Goal: Task Accomplishment & Management: Manage account settings

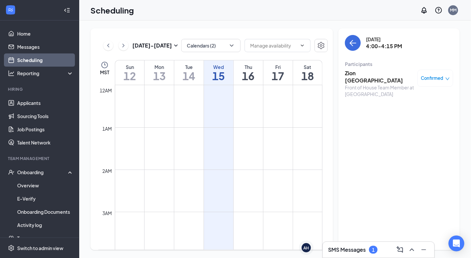
scroll to position [551, 0]
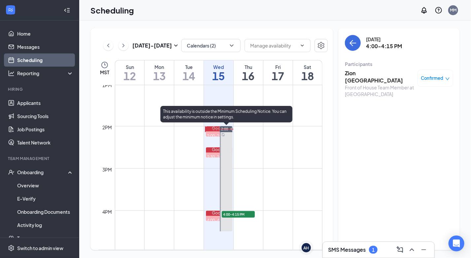
click at [234, 137] on td at bounding box center [219, 142] width 208 height 11
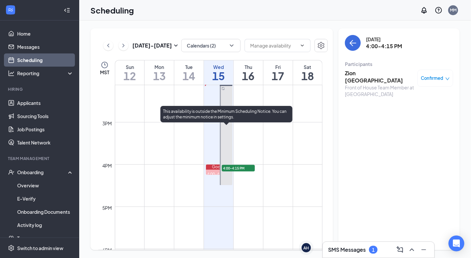
scroll to position [596, 0]
click at [349, 253] on h3 "SMS Messages" at bounding box center [347, 249] width 38 height 7
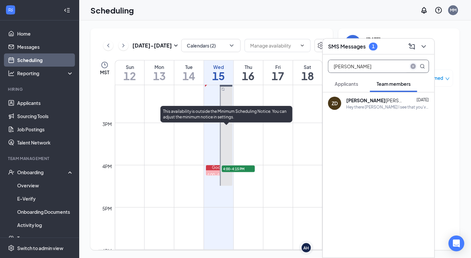
click at [411, 66] on icon "close-circle" at bounding box center [413, 66] width 5 height 5
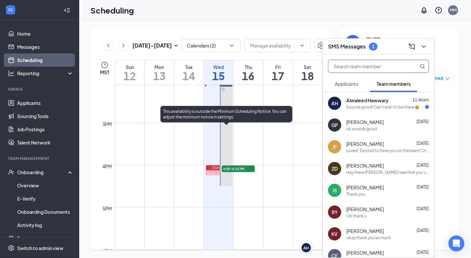
click at [386, 107] on div "Sounds good! Can't wait to be there 😃" at bounding box center [382, 107] width 73 height 6
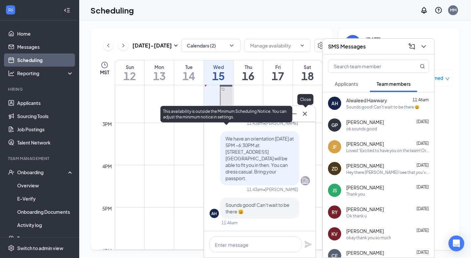
click at [307, 118] on icon "Cross" at bounding box center [305, 114] width 8 height 8
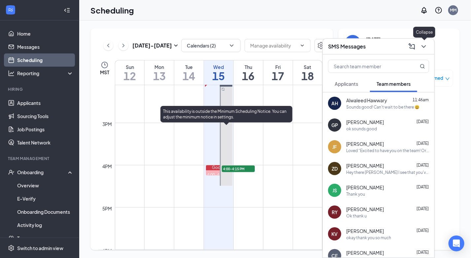
click at [427, 42] on button at bounding box center [424, 46] width 11 height 11
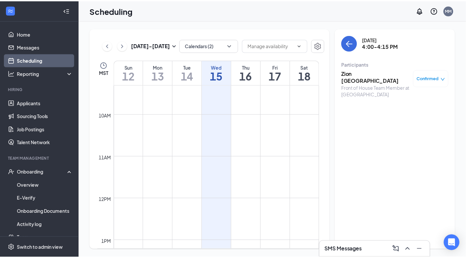
scroll to position [332, 0]
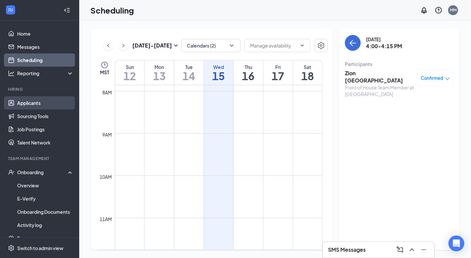
click at [33, 101] on link "Applicants" at bounding box center [45, 102] width 56 height 13
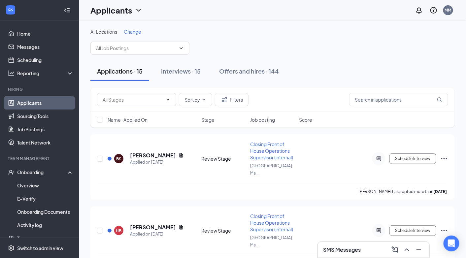
click at [353, 253] on h3 "SMS Messages" at bounding box center [342, 249] width 38 height 7
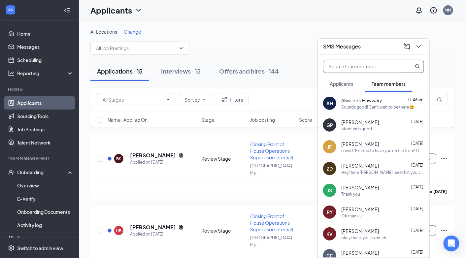
click at [371, 66] on input "text" at bounding box center [363, 66] width 78 height 13
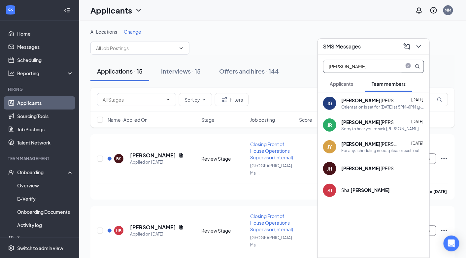
type input "[PERSON_NAME]"
click at [361, 97] on div "[PERSON_NAME] [PERSON_NAME]" at bounding box center [370, 100] width 59 height 7
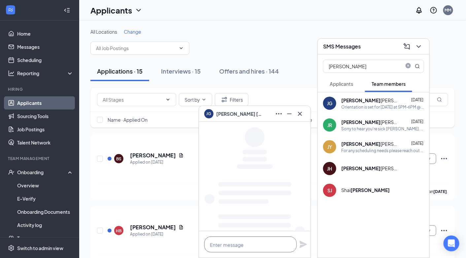
click at [263, 240] on textarea at bounding box center [250, 245] width 92 height 16
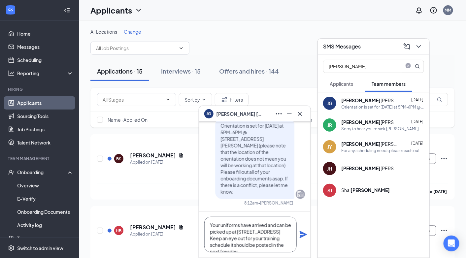
scroll to position [7, 0]
type textarea "Your uniforms have arrived and can be picked up at [STREET_ADDRESS] Keep an eye…"
click at [303, 235] on icon "Plane" at bounding box center [303, 235] width 8 height 8
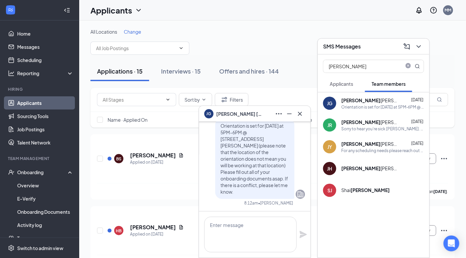
scroll to position [0, 0]
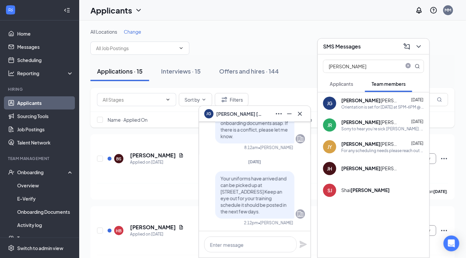
click at [248, 204] on span "Your uniforms have arrived and can be picked up at [STREET_ADDRESS] Keep an eye…" at bounding box center [254, 195] width 66 height 39
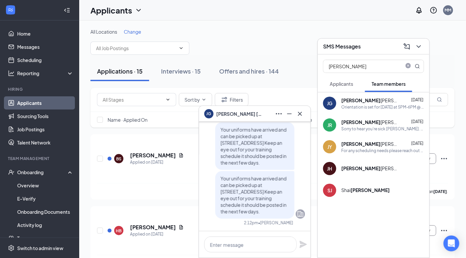
click at [224, 192] on span "Your uniforms have arrived and can be picked up at [STREET_ADDRESS] Keep an eye…" at bounding box center [254, 195] width 66 height 39
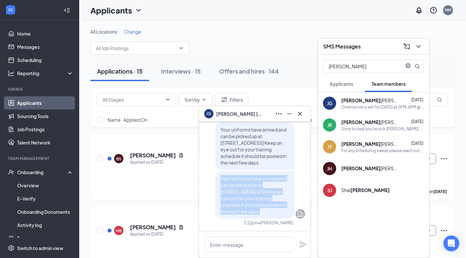
click at [224, 192] on span "Your uniforms have arrived and can be picked up at [STREET_ADDRESS] Keep an eye…" at bounding box center [254, 195] width 66 height 39
copy span "Your uniforms have arrived and can be picked up at [STREET_ADDRESS] Keep an eye…"
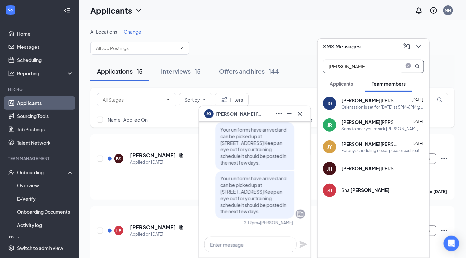
click at [370, 72] on input "[PERSON_NAME]" at bounding box center [363, 66] width 78 height 13
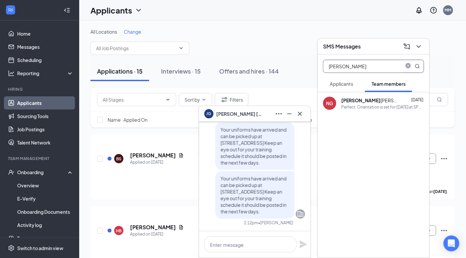
type input "[PERSON_NAME]"
click at [361, 98] on div "[PERSON_NAME] [PERSON_NAME]" at bounding box center [370, 100] width 59 height 7
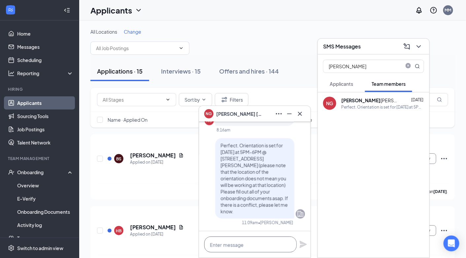
click at [241, 247] on textarea at bounding box center [250, 245] width 92 height 16
paste textarea "Your uniforms have arrived and can be picked up at [STREET_ADDRESS] Keep an eye…"
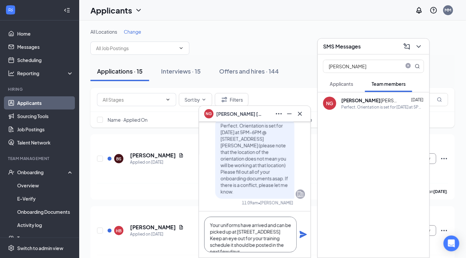
scroll to position [20, 0]
type textarea "Your uniforms have arrived and can be picked up at [STREET_ADDRESS] Keep an eye…"
click at [305, 239] on icon "Plane" at bounding box center [303, 235] width 8 height 8
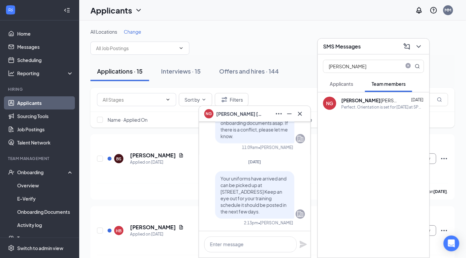
scroll to position [0, 0]
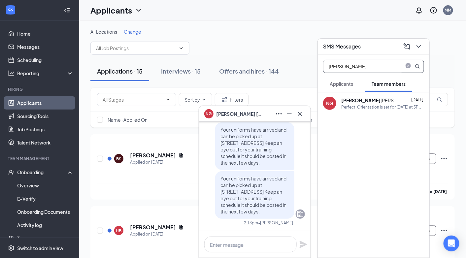
click at [359, 71] on input "[PERSON_NAME]" at bounding box center [363, 66] width 78 height 13
type input "[PERSON_NAME]"
click at [355, 111] on div "FB [PERSON_NAME] [DATE] Oh yes thank you okay I will get it done" at bounding box center [374, 103] width 112 height 22
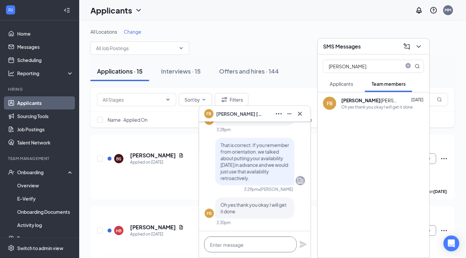
click at [250, 244] on textarea at bounding box center [250, 245] width 92 height 16
paste textarea "Your uniforms have arrived and can be picked up at [STREET_ADDRESS] Keep an eye…"
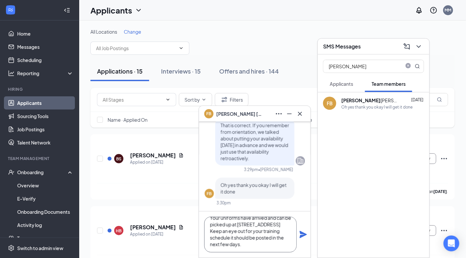
type textarea "Your uniforms have arrived and can be picked up at [STREET_ADDRESS] Keep an eye…"
click at [302, 235] on icon "Plane" at bounding box center [303, 234] width 7 height 7
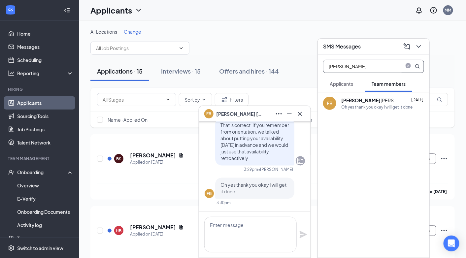
scroll to position [0, 0]
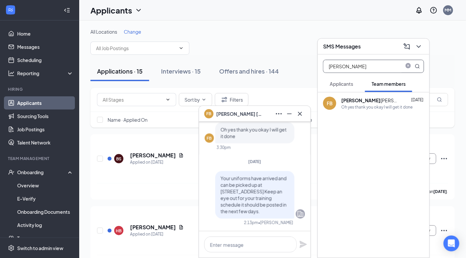
click at [353, 65] on input "[PERSON_NAME]" at bounding box center [363, 66] width 78 height 13
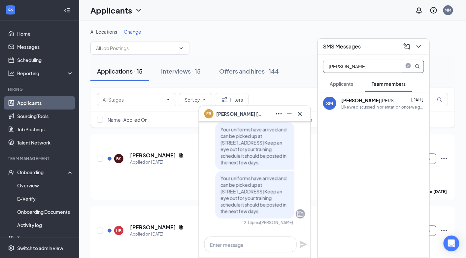
type input "[PERSON_NAME]"
click at [354, 98] on b "[PERSON_NAME]" at bounding box center [360, 100] width 39 height 6
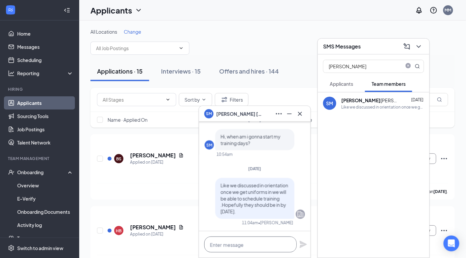
click at [247, 246] on textarea at bounding box center [250, 245] width 92 height 16
paste textarea "Your uniforms have arrived and can be picked up at [STREET_ADDRESS] Keep an eye…"
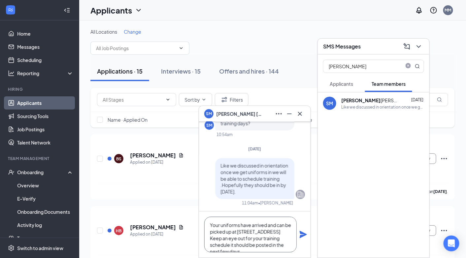
scroll to position [20, 0]
type textarea "Your uniforms have arrived and can be picked up at [STREET_ADDRESS] Keep an eye…"
click at [305, 236] on icon "Plane" at bounding box center [303, 235] width 8 height 8
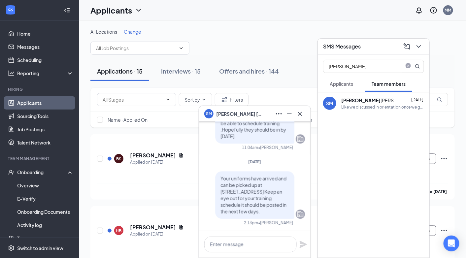
scroll to position [0, 0]
click at [252, 241] on textarea at bounding box center [250, 245] width 92 height 16
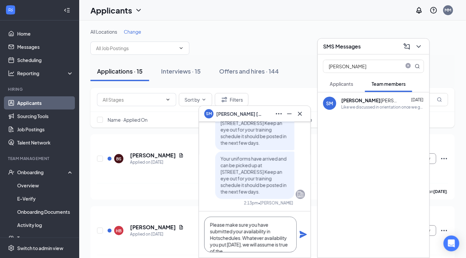
scroll to position [7, 0]
type textarea "Please make sure you have submitted your availability in Hotschedules. Whatever…"
click at [301, 238] on icon "Plane" at bounding box center [303, 235] width 8 height 8
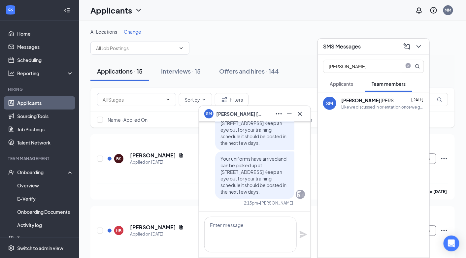
scroll to position [0, 0]
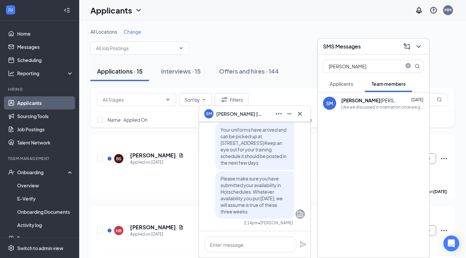
drag, startPoint x: 265, startPoint y: 212, endPoint x: 215, endPoint y: 178, distance: 60.8
click at [215, 178] on div "Please make sure you have submitted your availability in Hotschedules. Whatever…" at bounding box center [254, 195] width 79 height 48
copy span "Please make sure you have submitted your availability in Hotschedules. Whatever…"
click at [357, 73] on div "[PERSON_NAME]" at bounding box center [374, 64] width 112 height 21
click at [357, 69] on input "[PERSON_NAME]" at bounding box center [363, 66] width 78 height 13
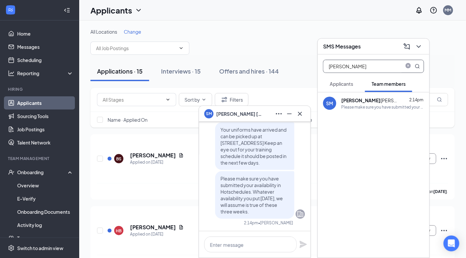
click at [357, 69] on input "[PERSON_NAME]" at bounding box center [363, 66] width 78 height 13
type input "[PERSON_NAME]"
click at [349, 98] on b "[PERSON_NAME]" at bounding box center [360, 100] width 39 height 6
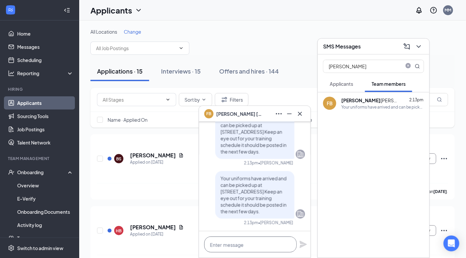
click at [256, 243] on textarea at bounding box center [250, 245] width 92 height 16
paste textarea "Please make sure you have submitted your availability in Hotschedules. Whatever…"
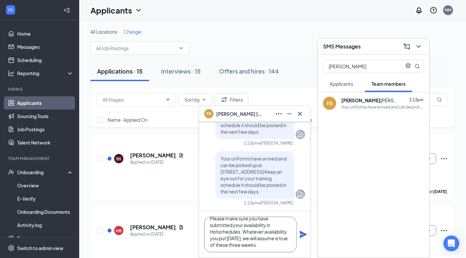
scroll to position [13, 0]
type textarea "Please make sure you have submitted your availability in Hotschedules. Whatever…"
click at [304, 234] on icon "Plane" at bounding box center [303, 234] width 7 height 7
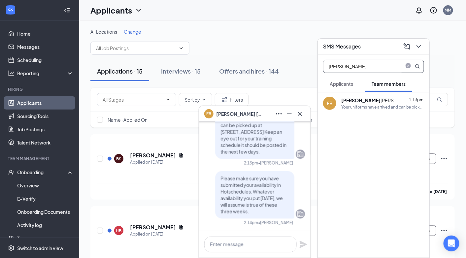
scroll to position [0, 0]
click at [351, 65] on input "[PERSON_NAME]" at bounding box center [363, 66] width 78 height 13
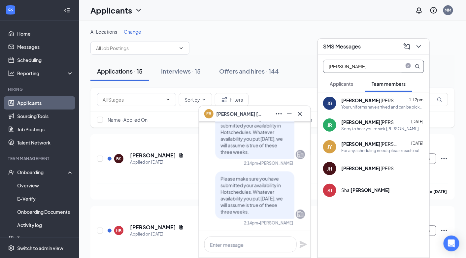
type input "[PERSON_NAME]"
click at [348, 101] on b "[PERSON_NAME]" at bounding box center [360, 100] width 39 height 6
click at [249, 244] on textarea at bounding box center [250, 245] width 92 height 16
paste textarea "Please make sure you have submitted your availability in Hotschedules. Whatever…"
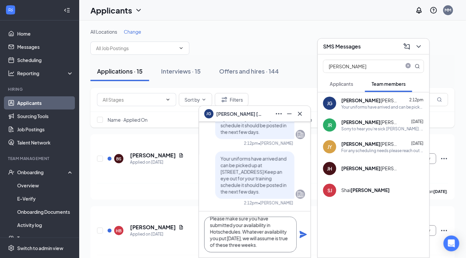
type textarea "Please make sure you have submitted your availability in Hotschedules. Whatever…"
click at [304, 236] on icon "Plane" at bounding box center [303, 234] width 7 height 7
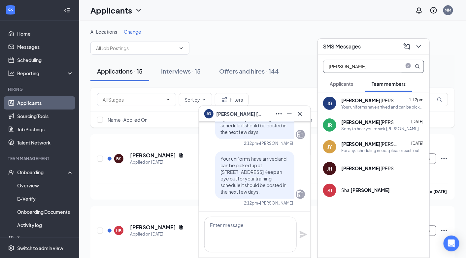
scroll to position [0, 0]
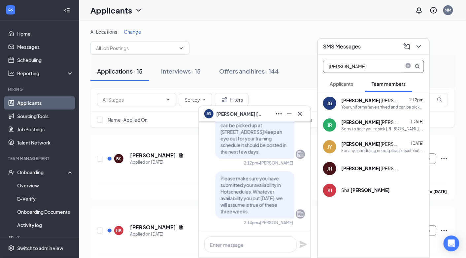
click at [350, 71] on input "[PERSON_NAME]" at bounding box center [363, 66] width 78 height 13
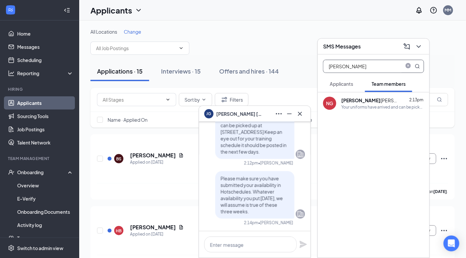
type input "[PERSON_NAME]"
click at [344, 100] on b "[PERSON_NAME]" at bounding box center [360, 100] width 39 height 6
click at [266, 237] on textarea at bounding box center [250, 245] width 92 height 16
paste textarea "Please make sure you have submitted your availability in Hotschedules. Whatever…"
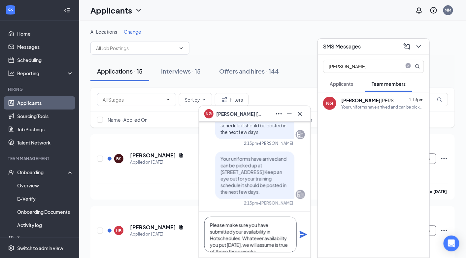
scroll to position [7, 0]
type textarea "Please make sure you have submitted your availability in Hotschedules. Whatever…"
click at [303, 235] on icon "Plane" at bounding box center [303, 234] width 7 height 7
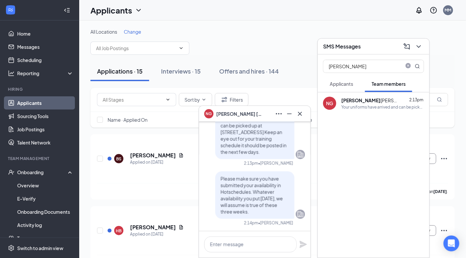
scroll to position [0, 0]
click at [407, 67] on icon "close-circle" at bounding box center [408, 66] width 5 height 5
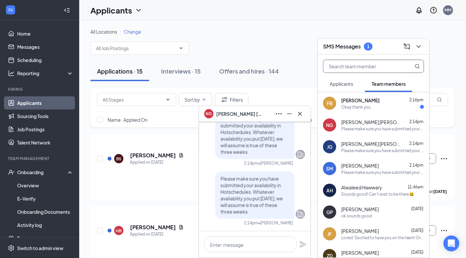
click at [393, 103] on div "[PERSON_NAME] 2:16pm" at bounding box center [382, 100] width 83 height 7
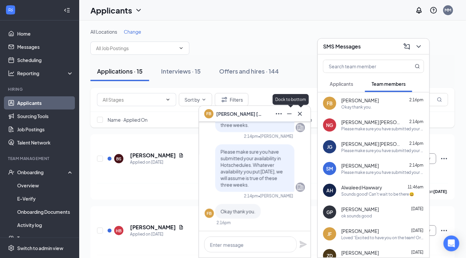
click at [290, 112] on icon "Minimize" at bounding box center [290, 114] width 8 height 8
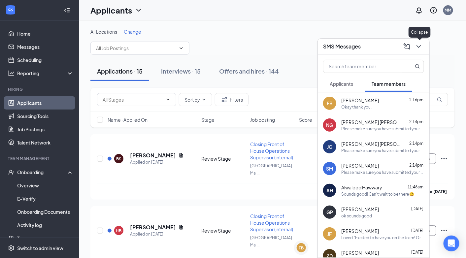
click at [421, 42] on button at bounding box center [419, 46] width 11 height 11
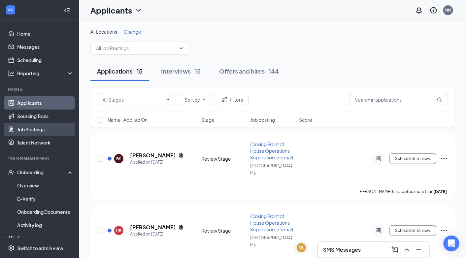
click at [50, 133] on link "Job Postings" at bounding box center [45, 129] width 56 height 13
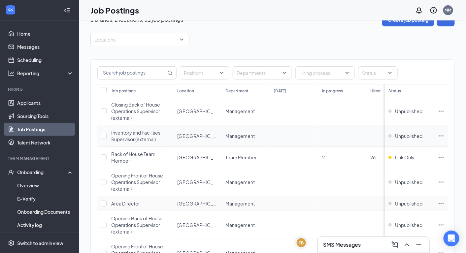
scroll to position [13, 0]
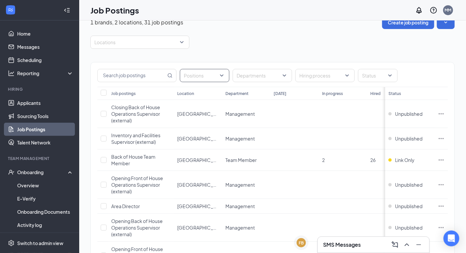
click at [214, 76] on div at bounding box center [202, 75] width 40 height 11
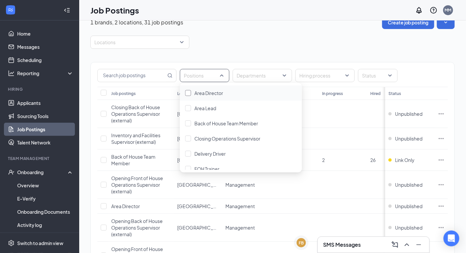
click at [189, 91] on div at bounding box center [188, 93] width 6 height 6
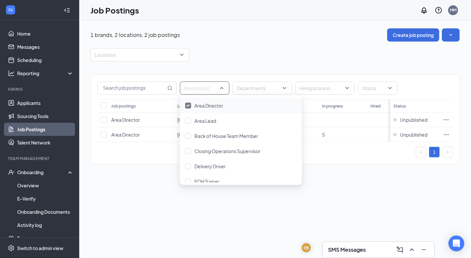
click at [231, 56] on div "Locations" at bounding box center [274, 54] width 369 height 13
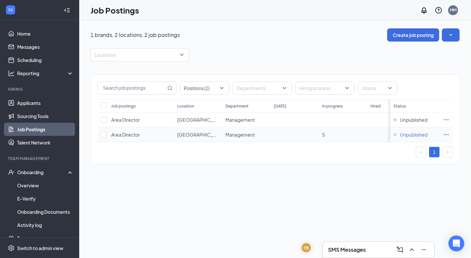
click at [406, 133] on span "Unpublished" at bounding box center [413, 134] width 27 height 7
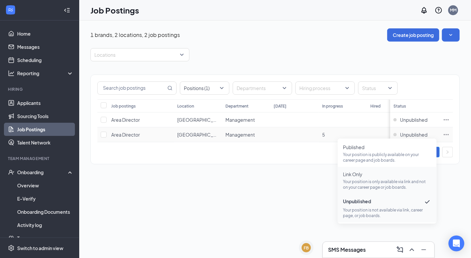
click at [385, 177] on span "Link Only" at bounding box center [387, 174] width 88 height 7
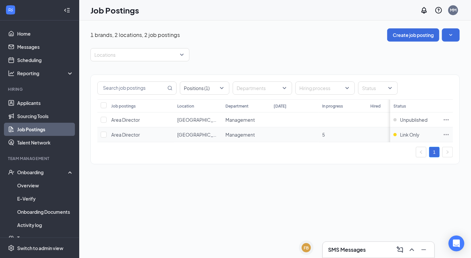
click at [447, 133] on icon "Ellipses" at bounding box center [446, 134] width 7 height 7
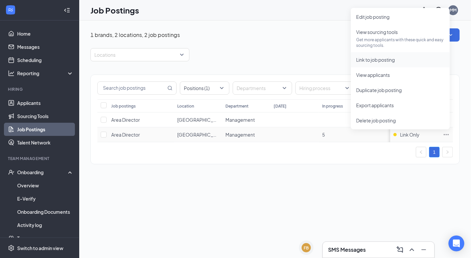
click at [399, 55] on li "Link to job posting" at bounding box center [400, 59] width 99 height 15
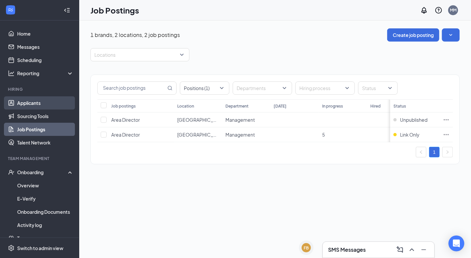
click at [53, 97] on link "Applicants" at bounding box center [45, 102] width 56 height 13
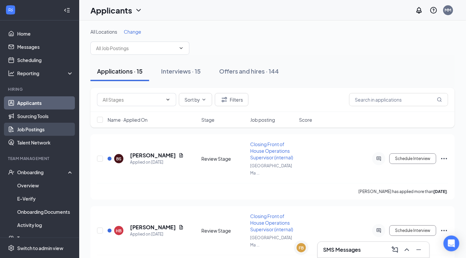
click at [44, 133] on link "Job Postings" at bounding box center [45, 129] width 56 height 13
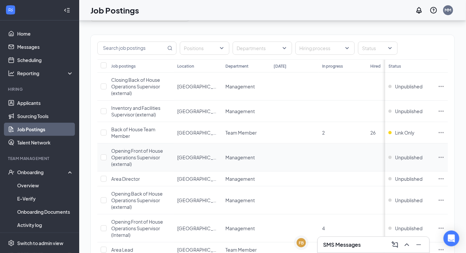
scroll to position [32, 0]
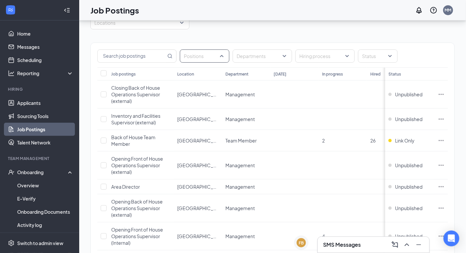
click at [220, 55] on div at bounding box center [202, 56] width 40 height 11
click at [221, 52] on div at bounding box center [202, 56] width 40 height 11
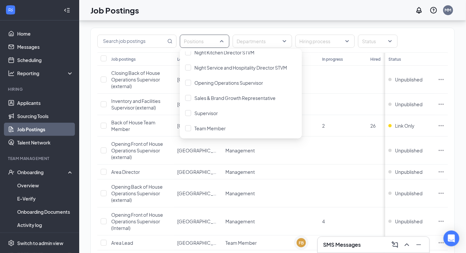
scroll to position [50, 0]
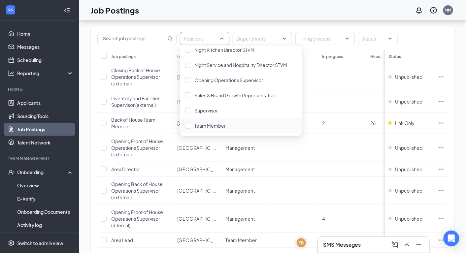
click at [207, 129] on div "Team Member" at bounding box center [241, 125] width 122 height 15
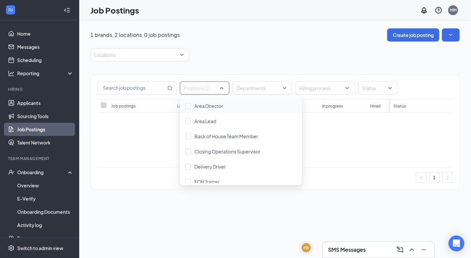
click at [286, 48] on div "Locations" at bounding box center [274, 54] width 369 height 13
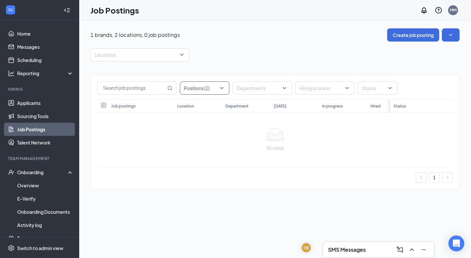
click at [226, 83] on div "Positions (1)" at bounding box center [205, 88] width 50 height 13
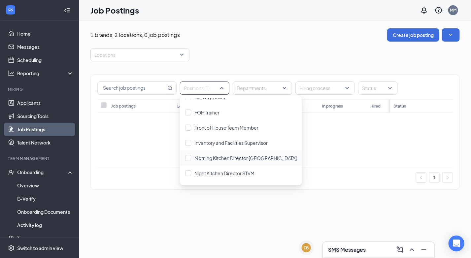
scroll to position [62, 0]
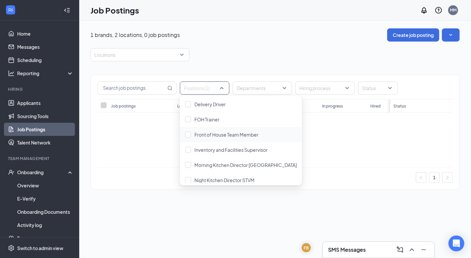
click at [191, 138] on div "Front of House Team Member" at bounding box center [241, 134] width 122 height 15
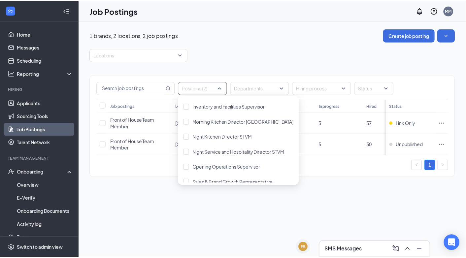
scroll to position [143, 0]
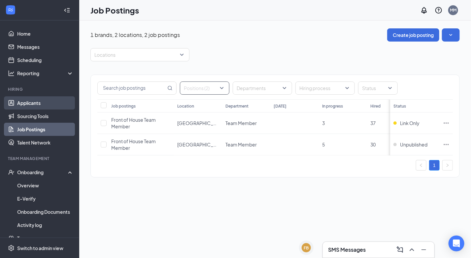
click at [52, 98] on link "Applicants" at bounding box center [45, 102] width 56 height 13
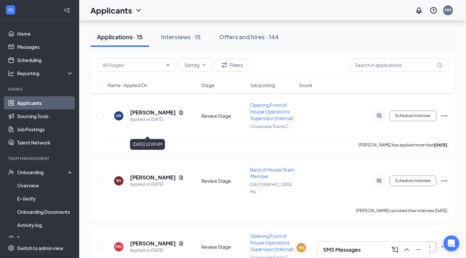
scroll to position [530, 0]
click at [445, 177] on icon "Ellipses" at bounding box center [445, 181] width 8 height 8
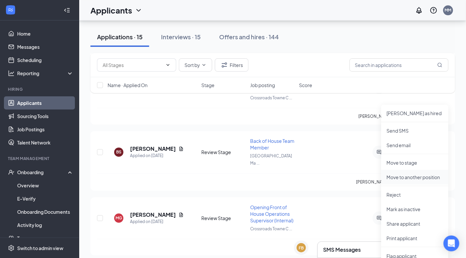
scroll to position [559, 0]
click at [401, 194] on p "Reject" at bounding box center [415, 194] width 57 height 7
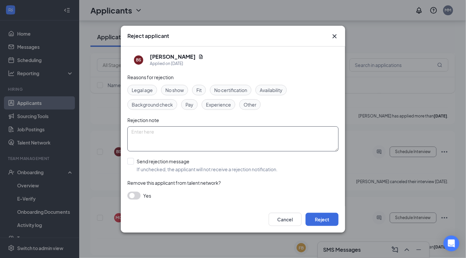
click at [222, 145] on textarea at bounding box center [232, 138] width 211 height 25
click at [334, 36] on icon "Cross" at bounding box center [335, 36] width 4 height 4
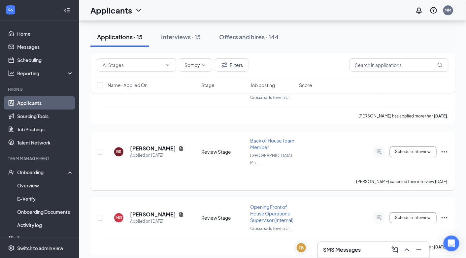
click at [446, 148] on icon "Ellipses" at bounding box center [445, 152] width 8 height 8
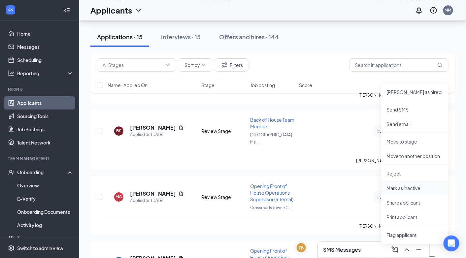
scroll to position [580, 0]
click at [407, 171] on p "Reject" at bounding box center [415, 173] width 57 height 7
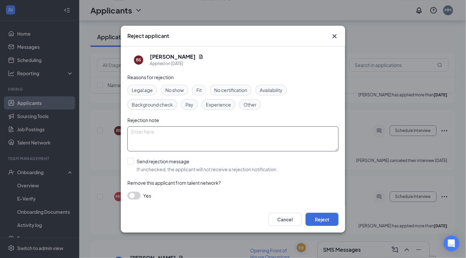
click at [243, 137] on textarea at bounding box center [232, 138] width 211 height 25
type textarea "He cancelled an interview and never rescheduled."
click at [316, 221] on button "Reject" at bounding box center [322, 219] width 33 height 13
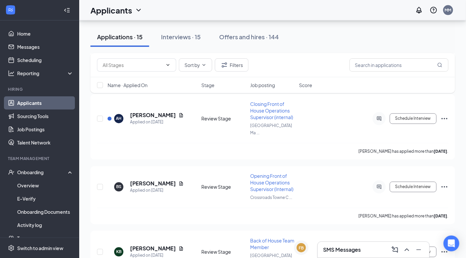
scroll to position [333, 0]
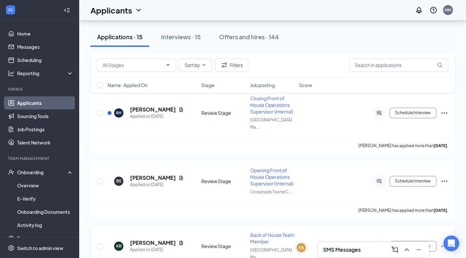
click at [443, 243] on icon "Ellipses" at bounding box center [445, 247] width 8 height 8
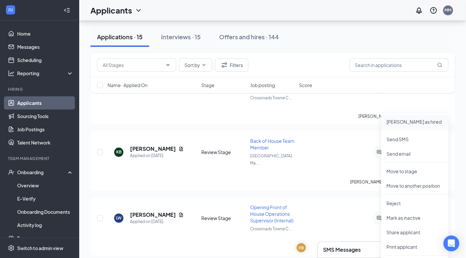
scroll to position [432, 0]
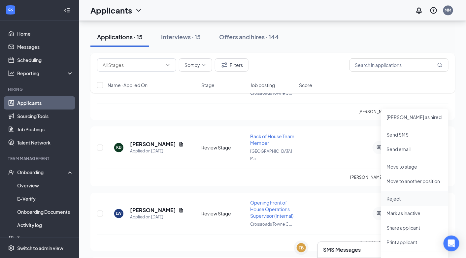
click at [409, 204] on li "Reject" at bounding box center [414, 198] width 67 height 15
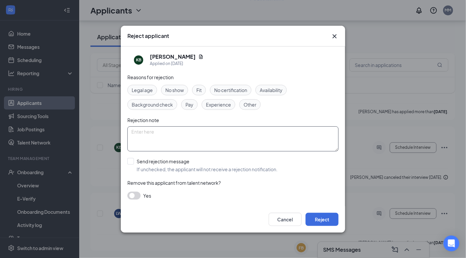
click at [239, 132] on textarea at bounding box center [232, 138] width 211 height 25
type textarea "Cancelled an interview and never rescheduled."
click at [316, 220] on button "Reject" at bounding box center [322, 219] width 33 height 13
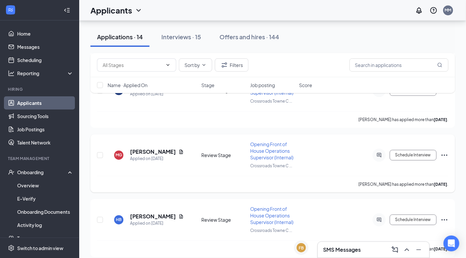
scroll to position [491, 0]
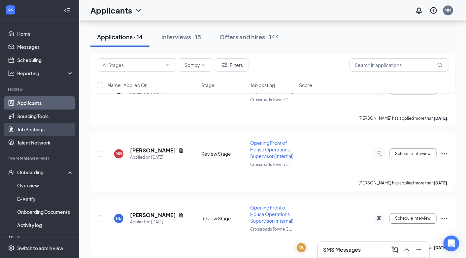
click at [49, 131] on link "Job Postings" at bounding box center [45, 129] width 56 height 13
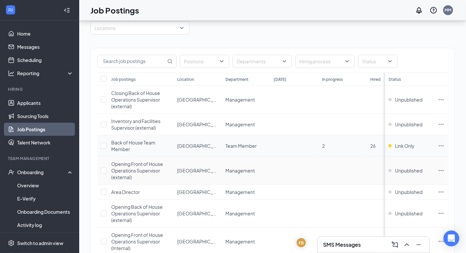
scroll to position [42, 0]
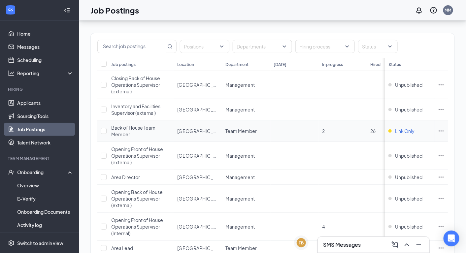
click at [405, 128] on span "Link Only" at bounding box center [404, 131] width 19 height 7
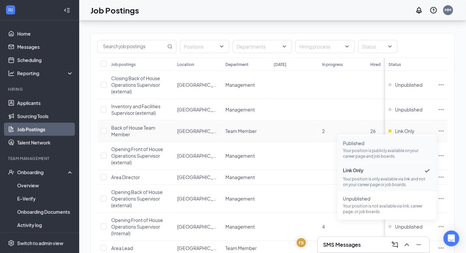
click at [374, 152] on p "Your position is publicly available on your career page and job boards." at bounding box center [387, 153] width 88 height 11
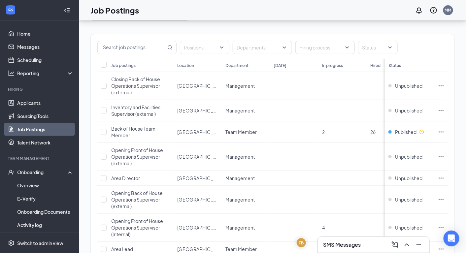
scroll to position [0, 1]
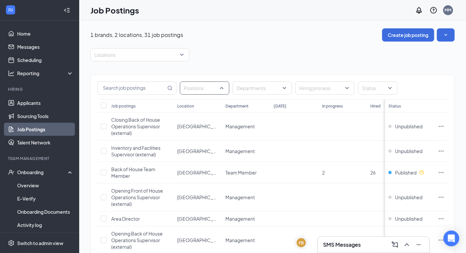
click at [211, 89] on div at bounding box center [202, 88] width 40 height 11
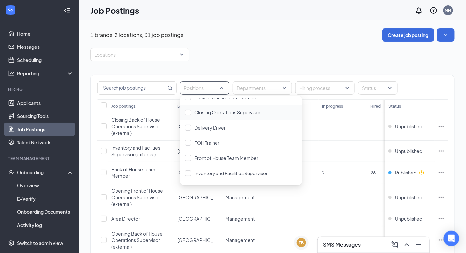
scroll to position [40, 0]
click at [221, 153] on div "Front of House Team Member" at bounding box center [241, 157] width 122 height 15
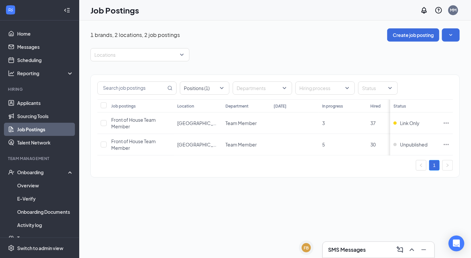
click at [255, 55] on div "Locations" at bounding box center [274, 54] width 369 height 13
click at [420, 143] on span "Unpublished" at bounding box center [413, 144] width 27 height 7
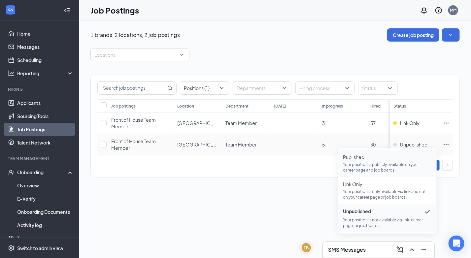
click at [385, 167] on p "Your position is publicly available on your career page and job boards." at bounding box center [387, 167] width 88 height 11
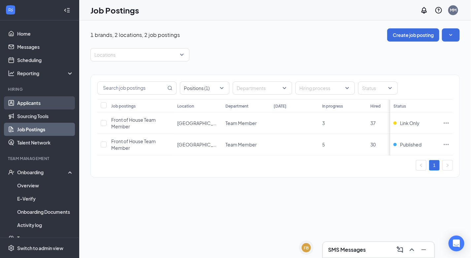
click at [48, 99] on link "Applicants" at bounding box center [45, 102] width 56 height 13
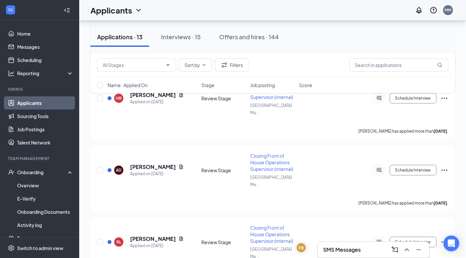
scroll to position [134, 0]
